Goal: Task Accomplishment & Management: Use online tool/utility

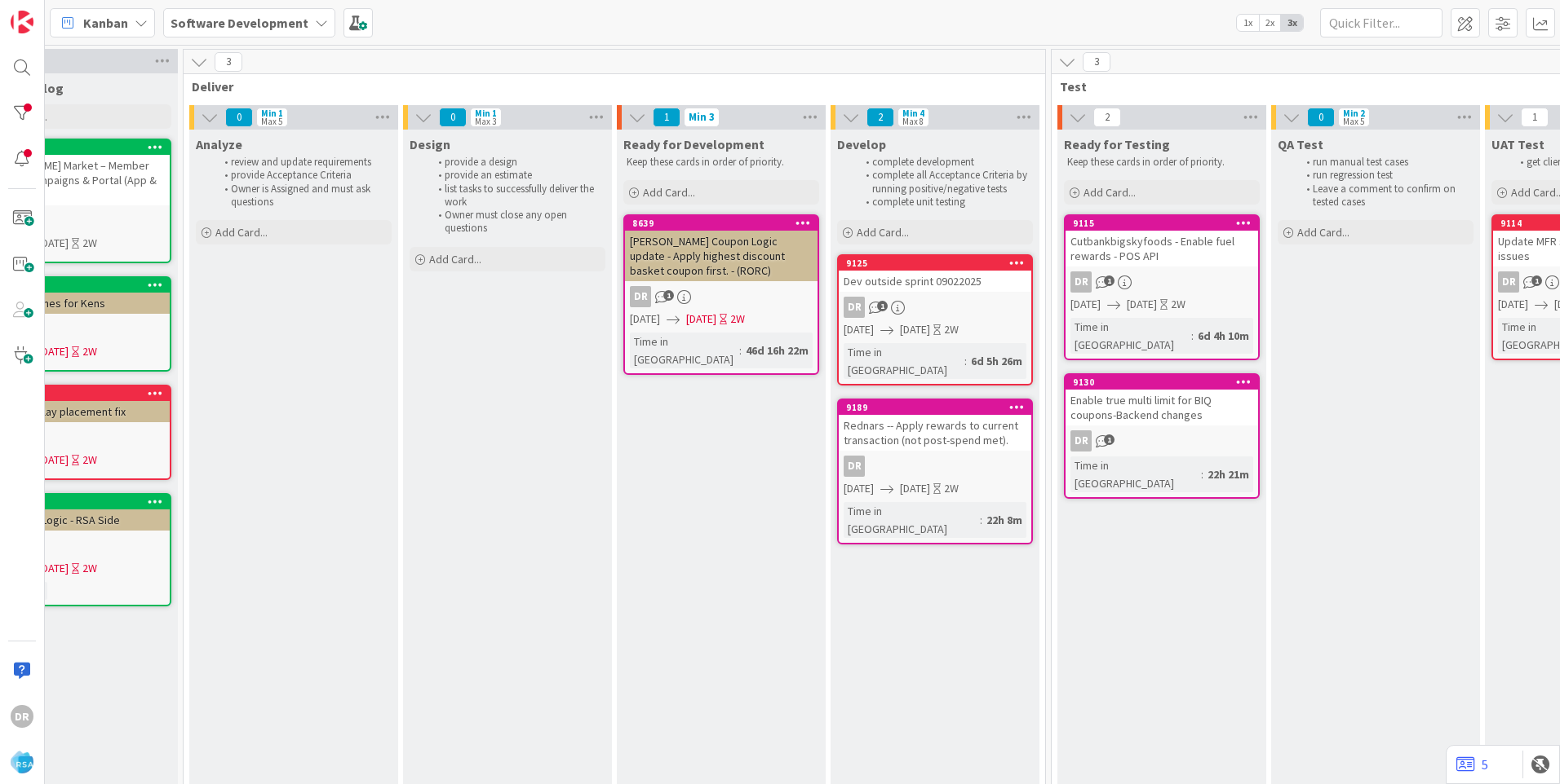
scroll to position [0, 1658]
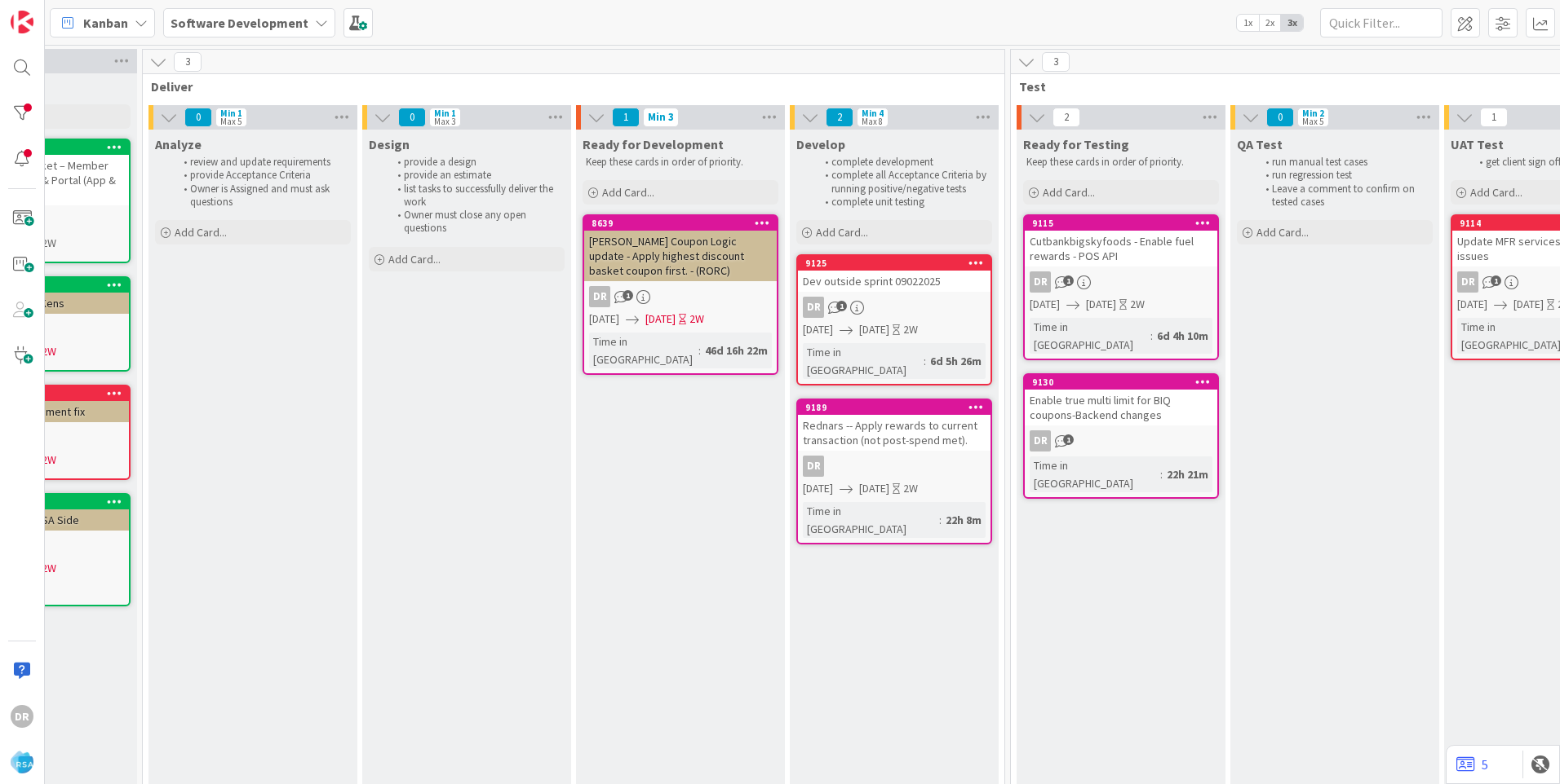
click at [923, 290] on div "Dev outside sprint 09022025" at bounding box center [894, 281] width 193 height 21
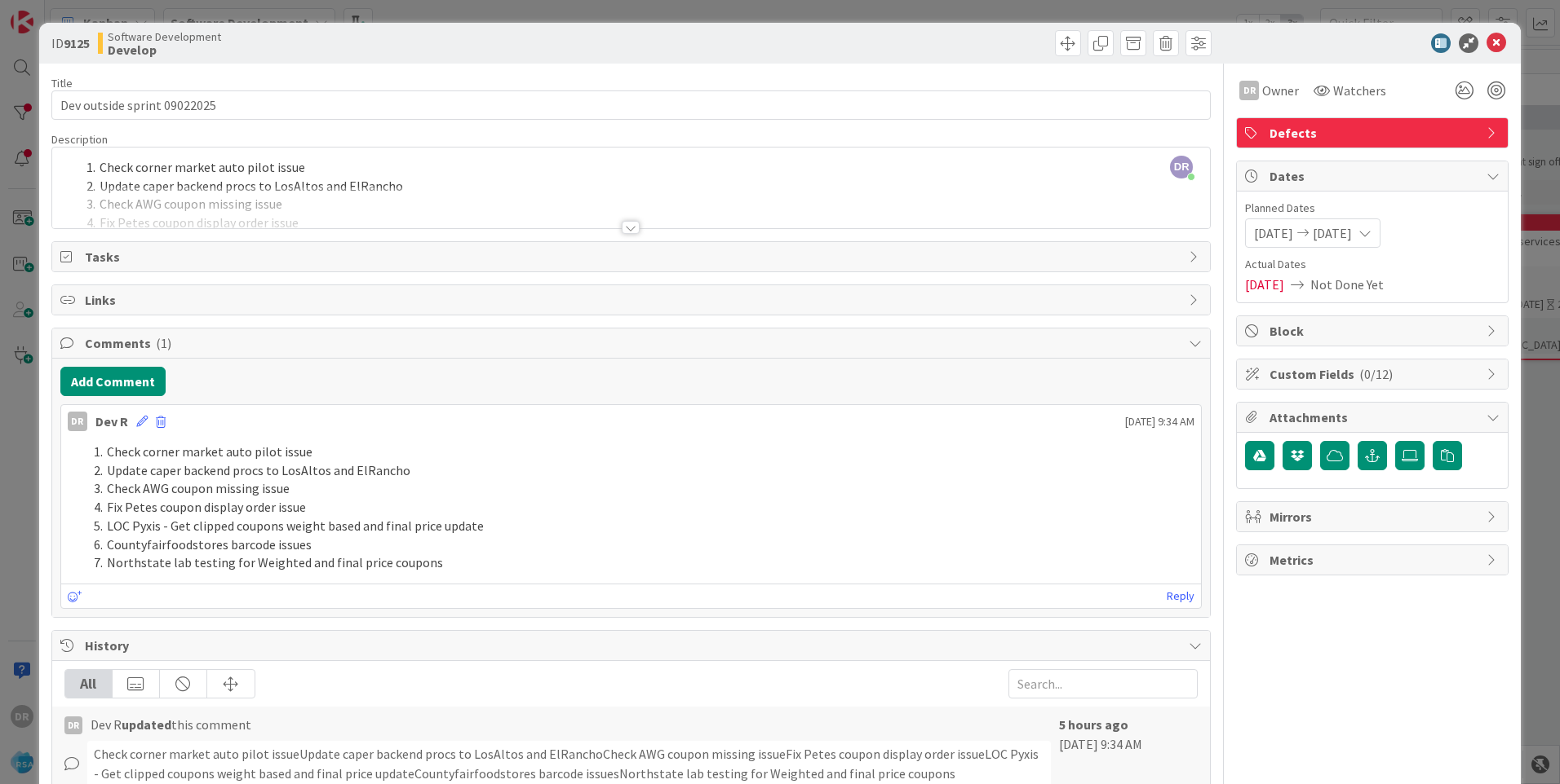
click at [274, 213] on div at bounding box center [631, 207] width 1158 height 42
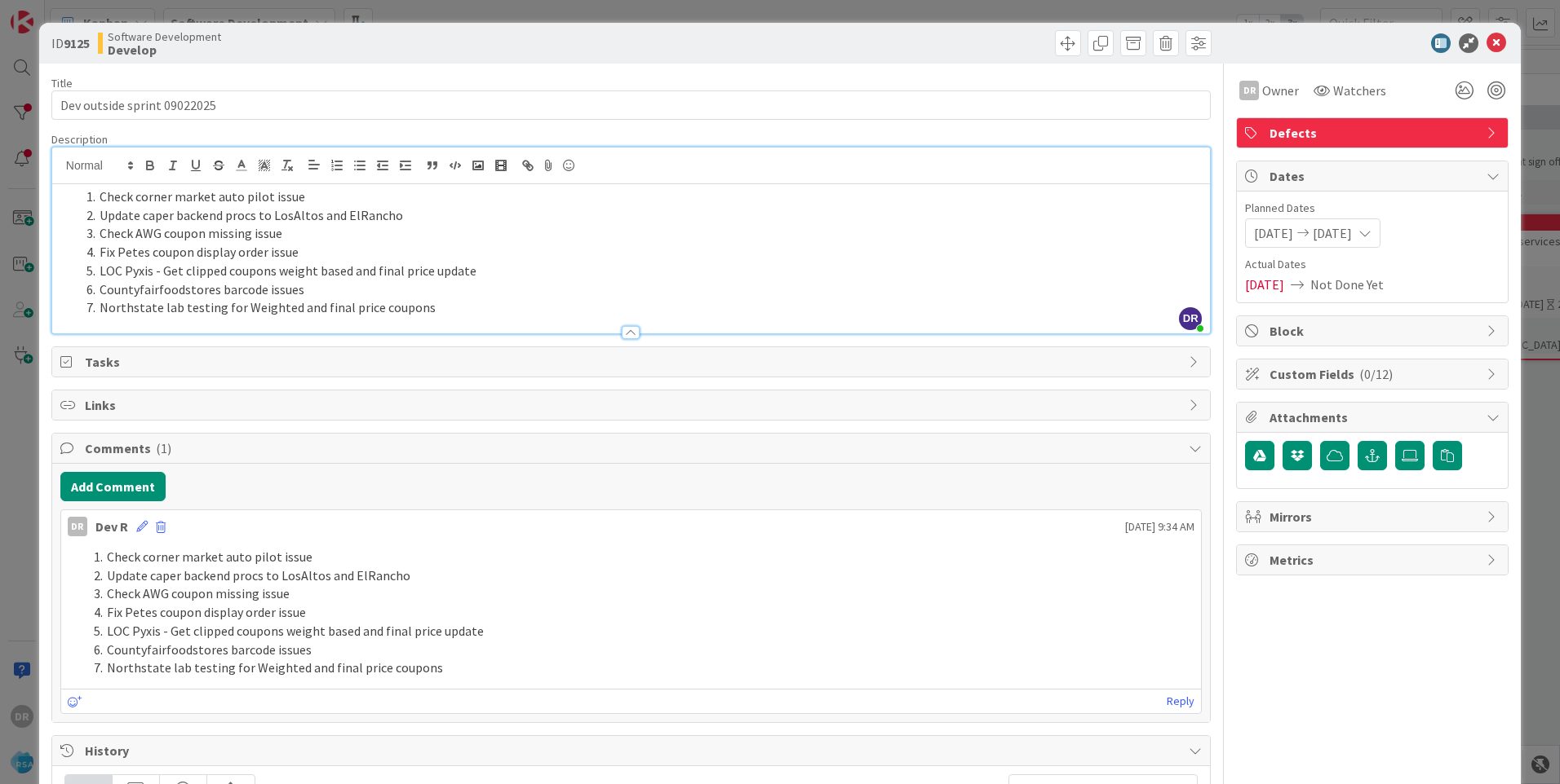
click at [430, 314] on li "Northstate lab testing for Weighted and final price coupons" at bounding box center [640, 307] width 1122 height 18
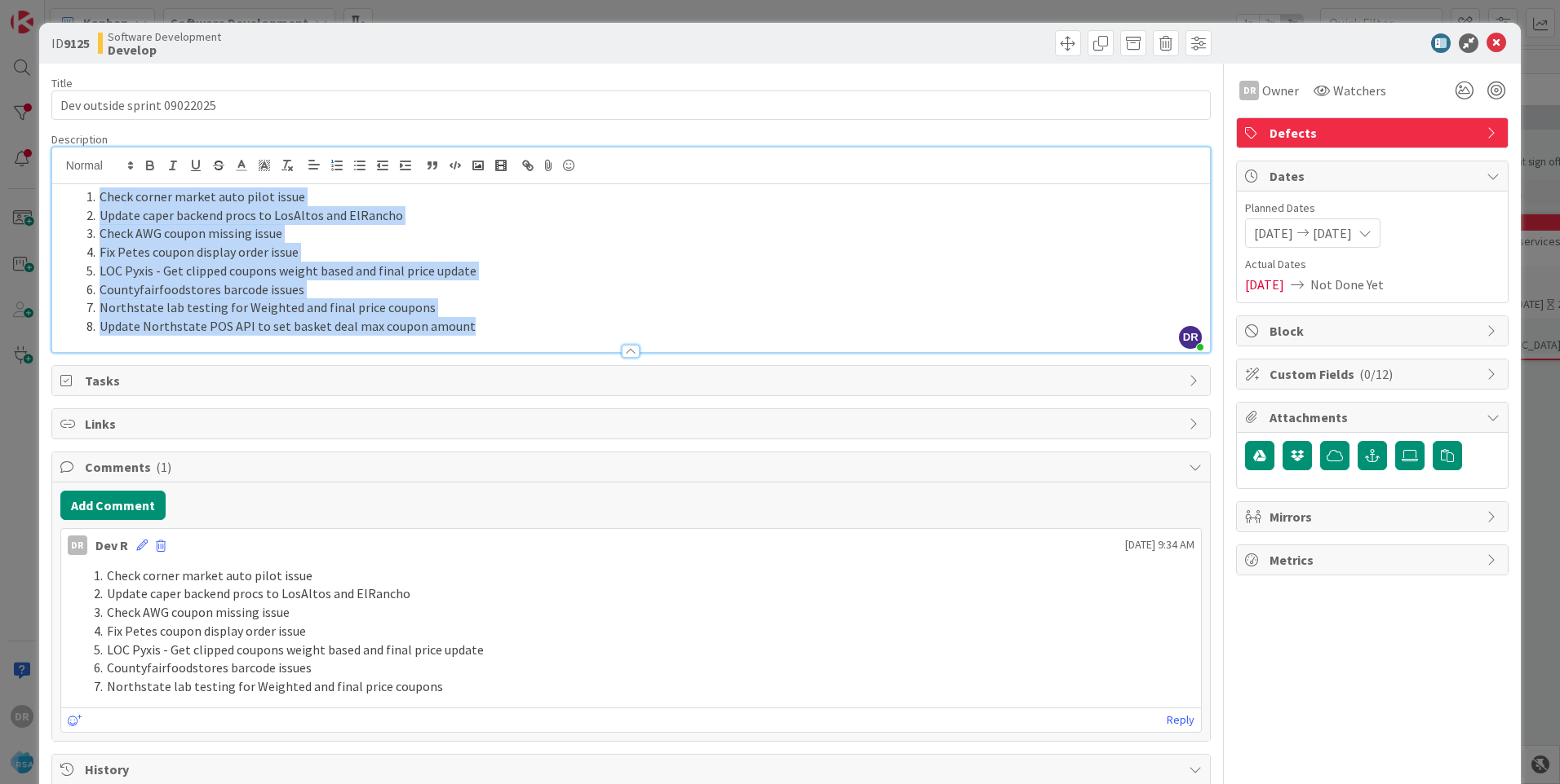
copy ol "Check corner market auto pilot issue Update caper backend procs to LosAltos and…"
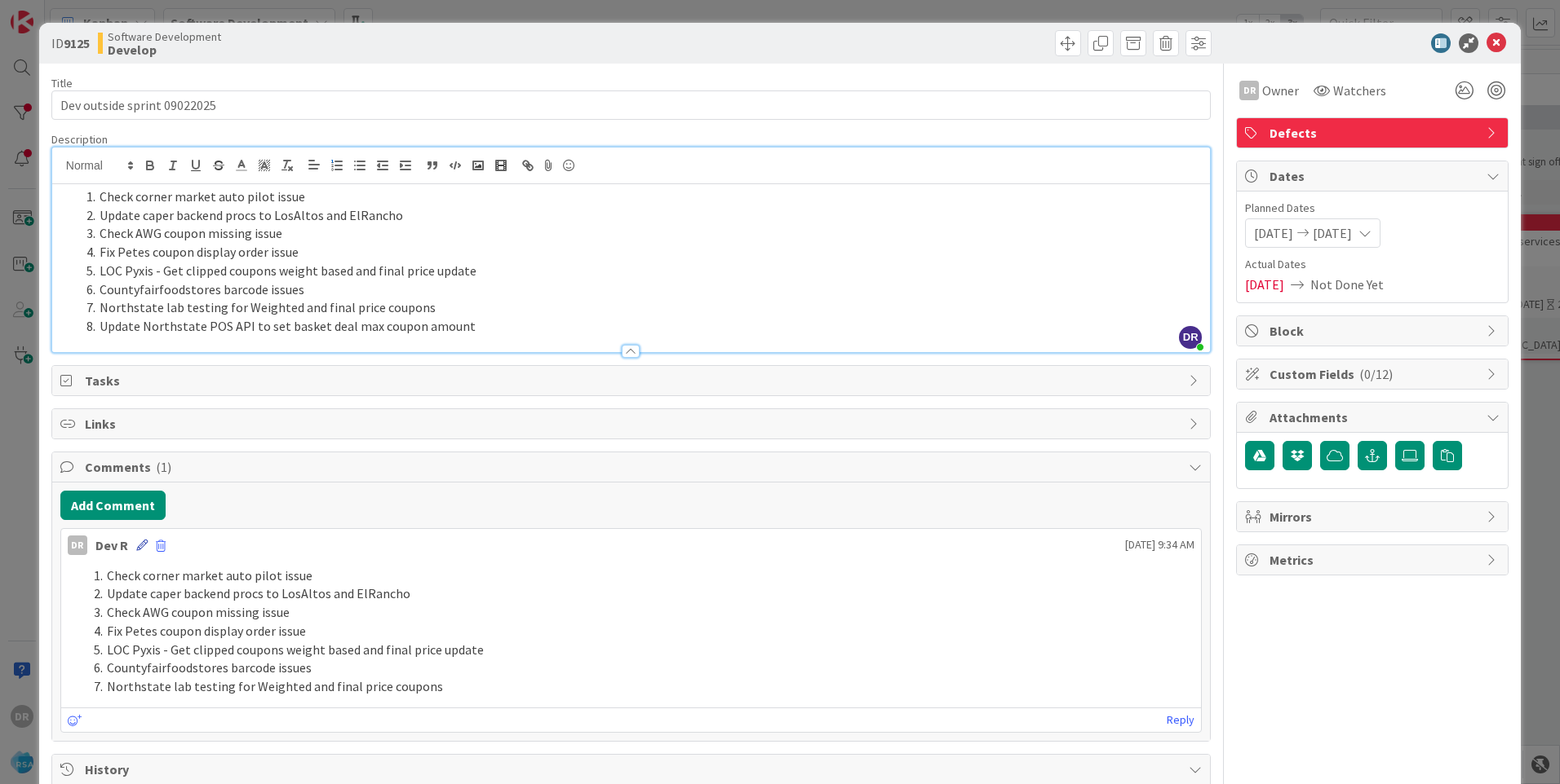
click at [142, 545] on icon at bounding box center [142, 546] width 12 height 12
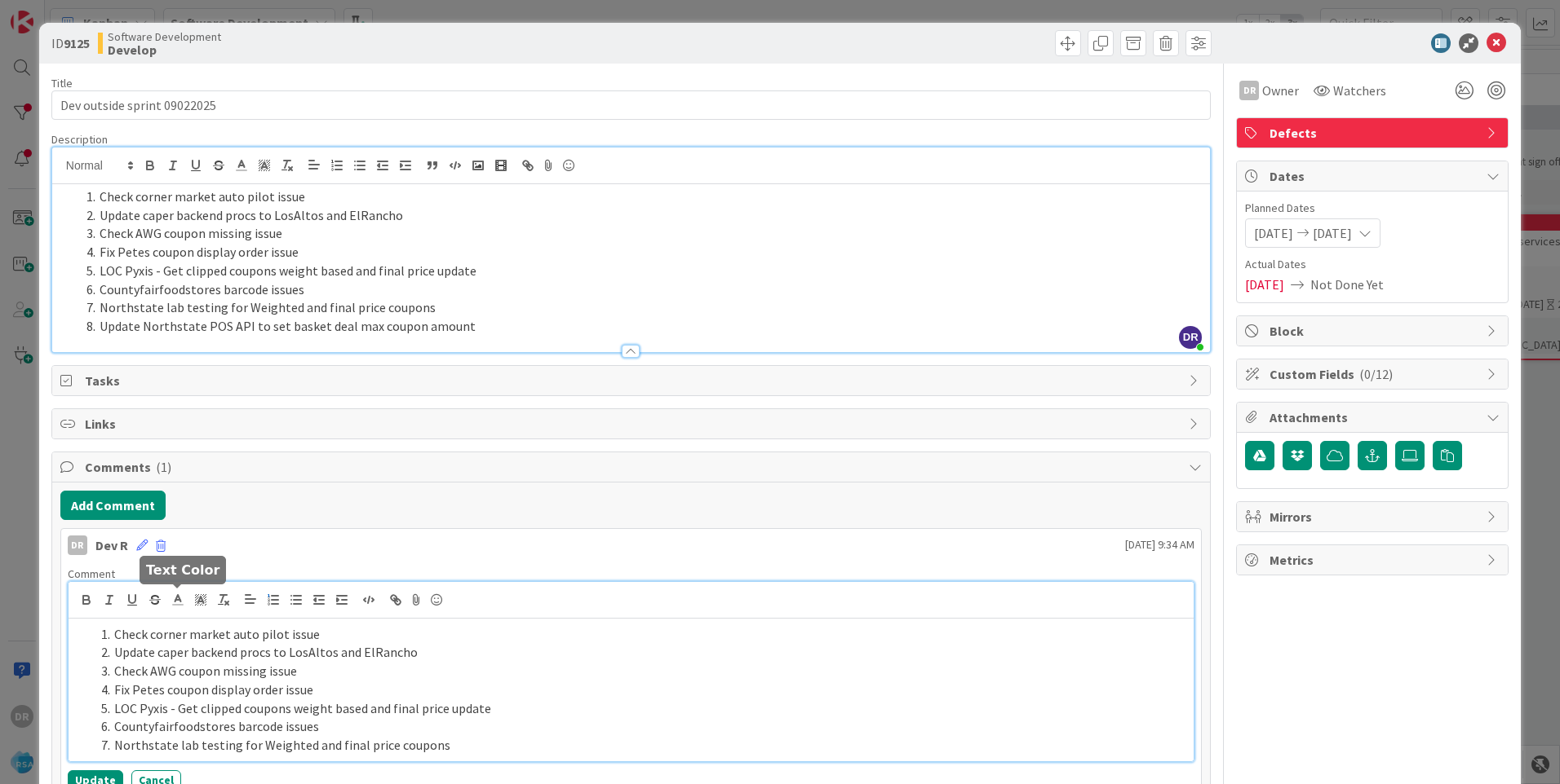
click at [271, 689] on li "Fix Petes coupon display order issue" at bounding box center [641, 689] width 1092 height 18
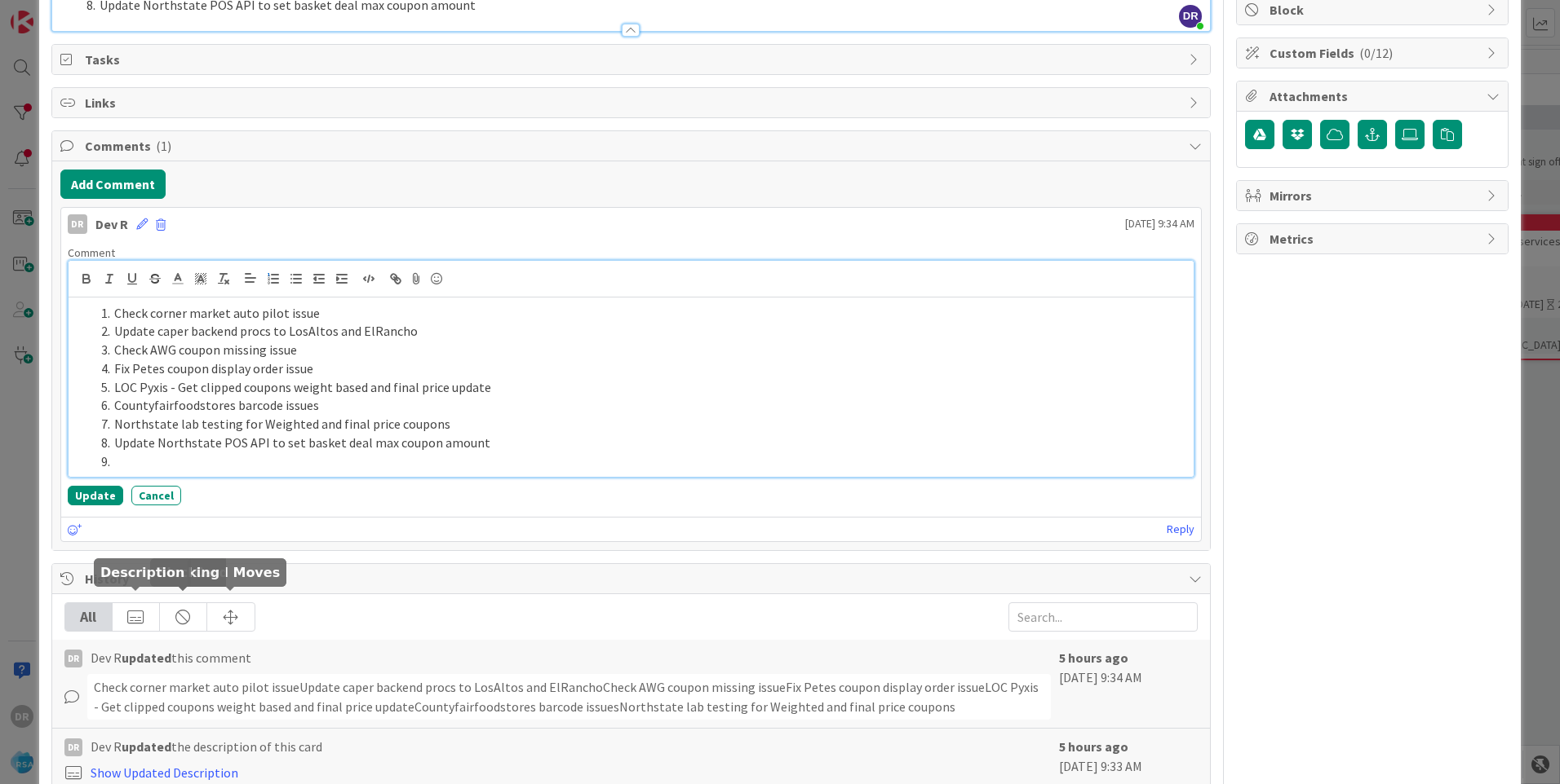
scroll to position [332, 0]
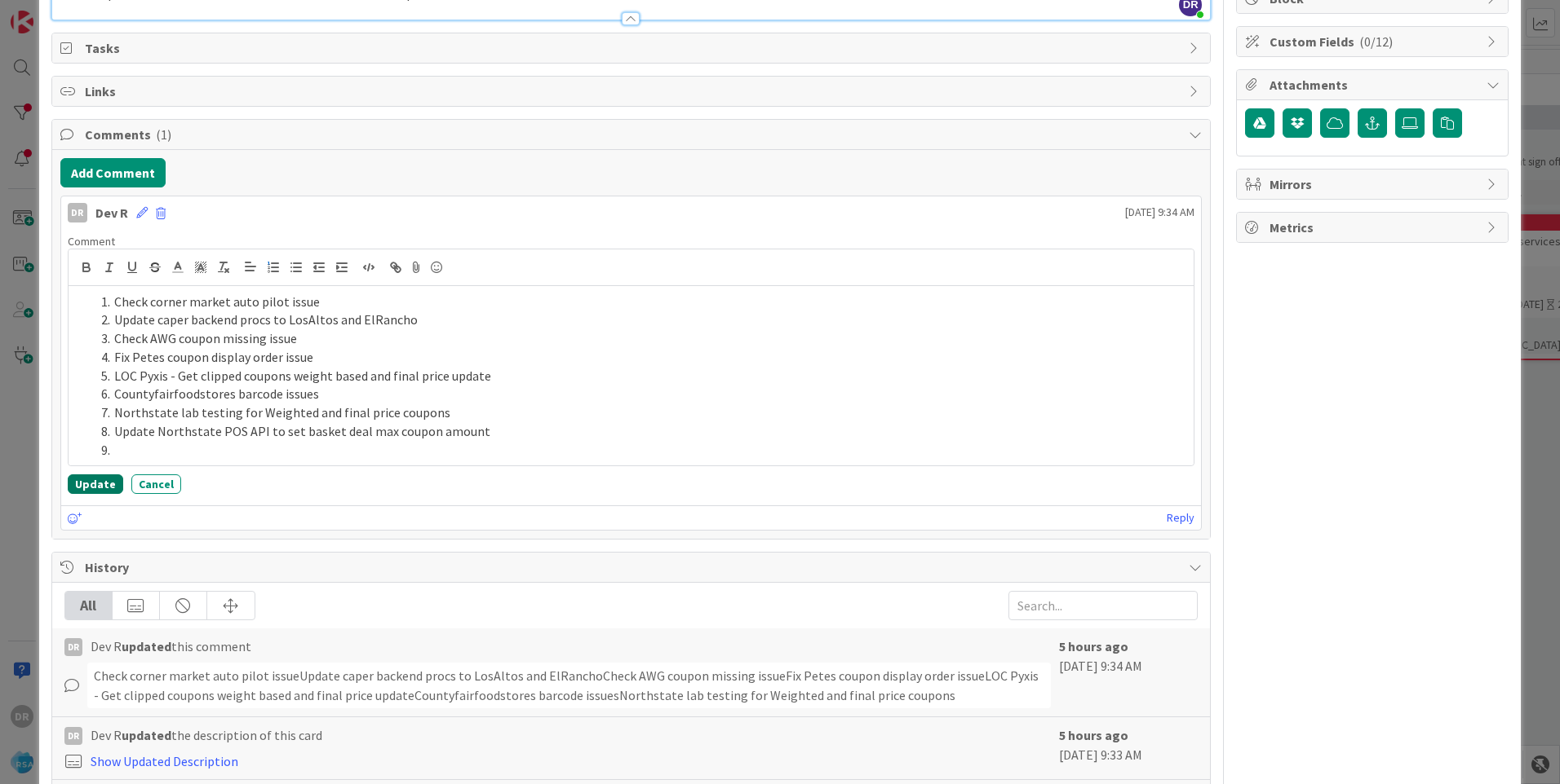
click at [87, 482] on button "Update" at bounding box center [95, 485] width 55 height 19
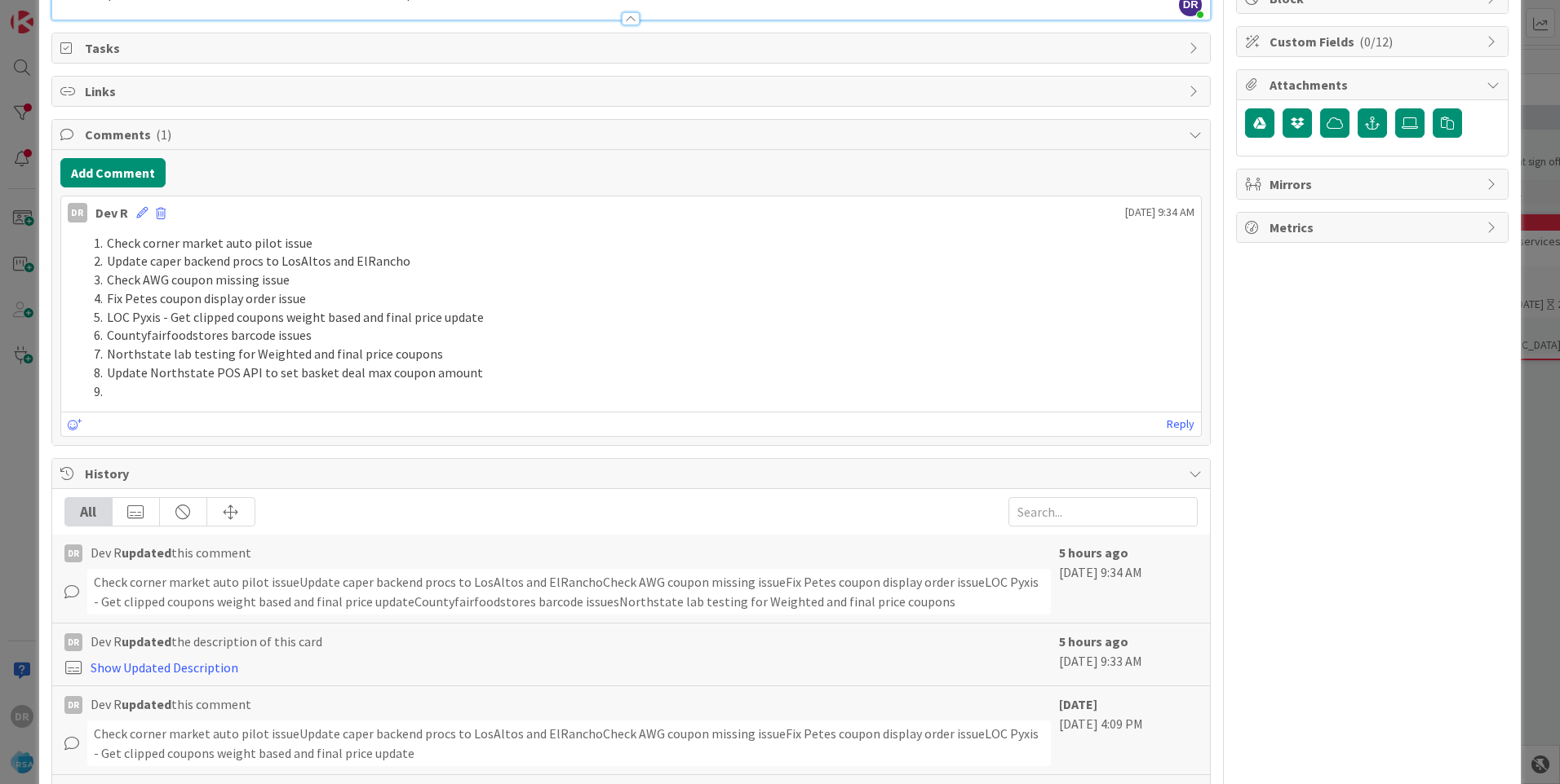
click at [140, 392] on li at bounding box center [641, 392] width 1107 height 18
click at [145, 210] on icon at bounding box center [142, 213] width 12 height 12
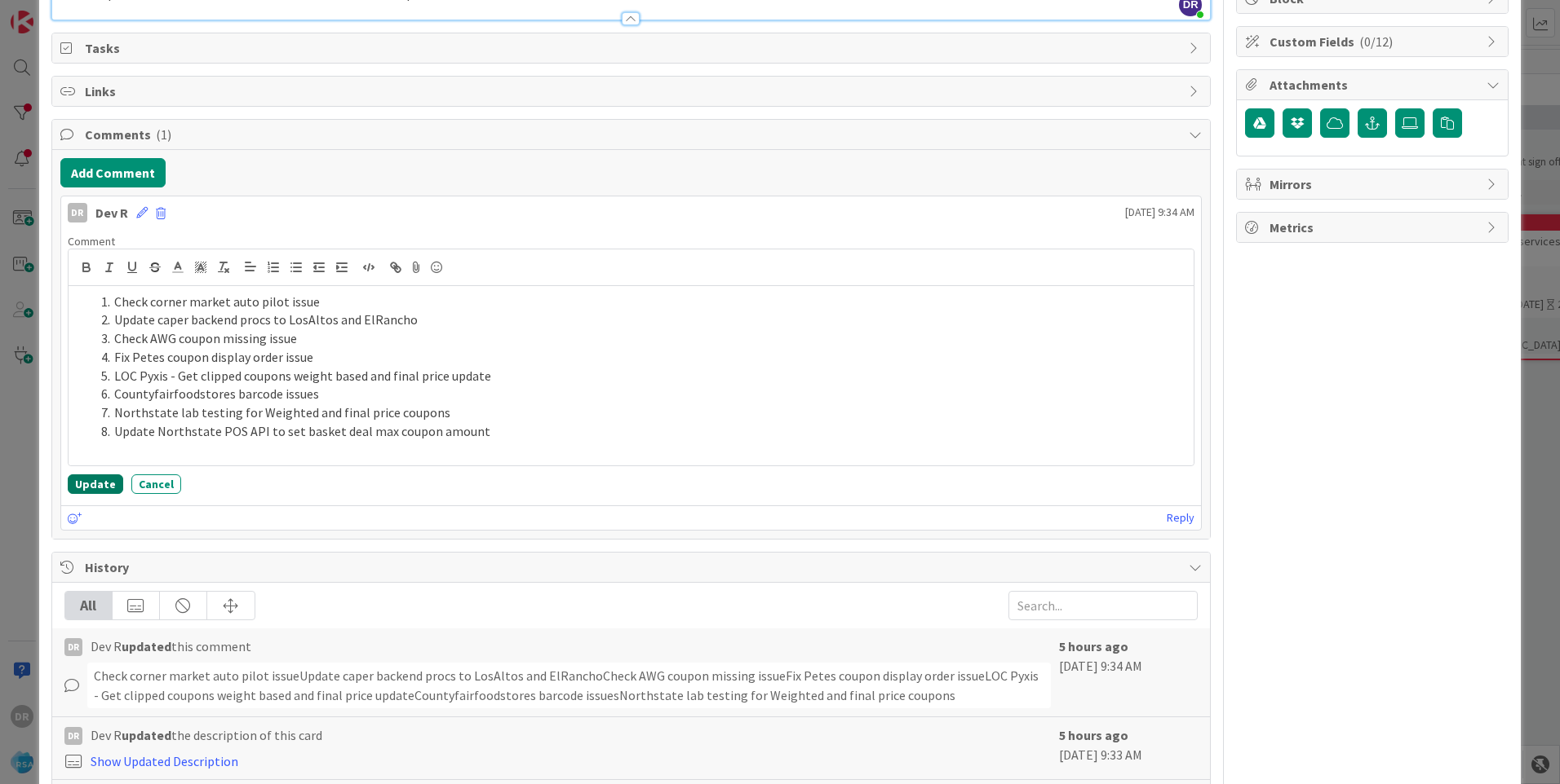
click at [90, 485] on button "Update" at bounding box center [95, 485] width 55 height 19
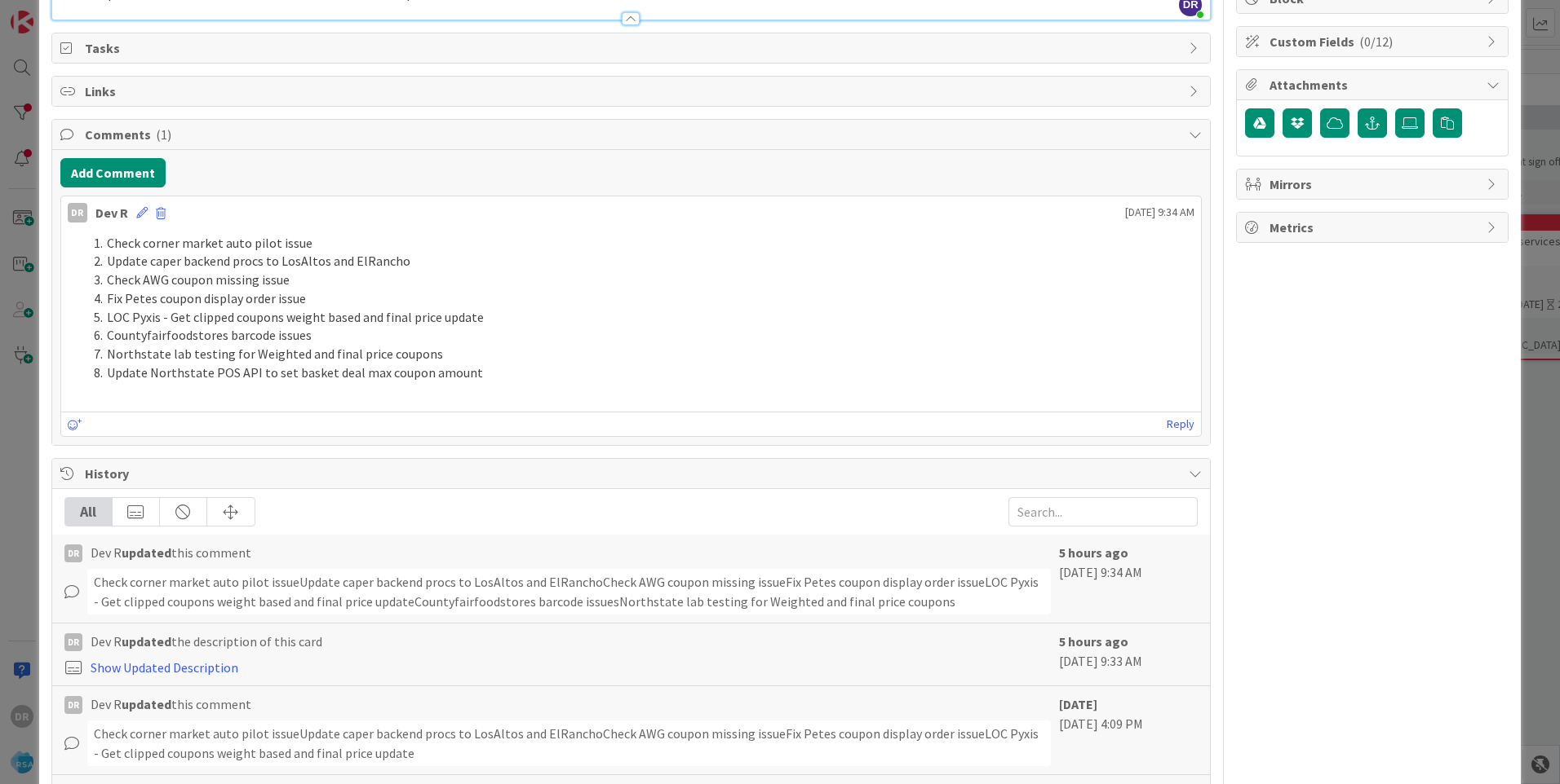
scroll to position [0, 0]
